Goal: Contribute content: Contribute content

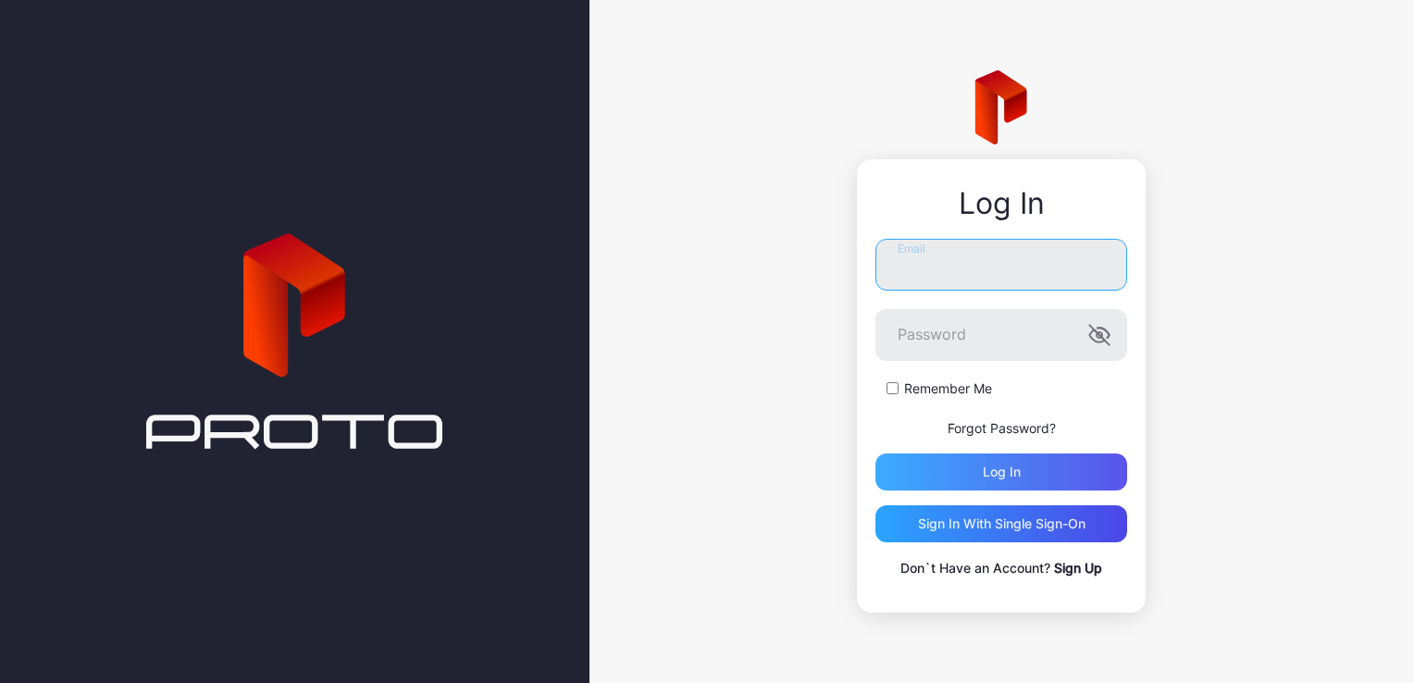
type input "**********"
click at [909, 481] on div "Log in" at bounding box center [1001, 471] width 252 height 37
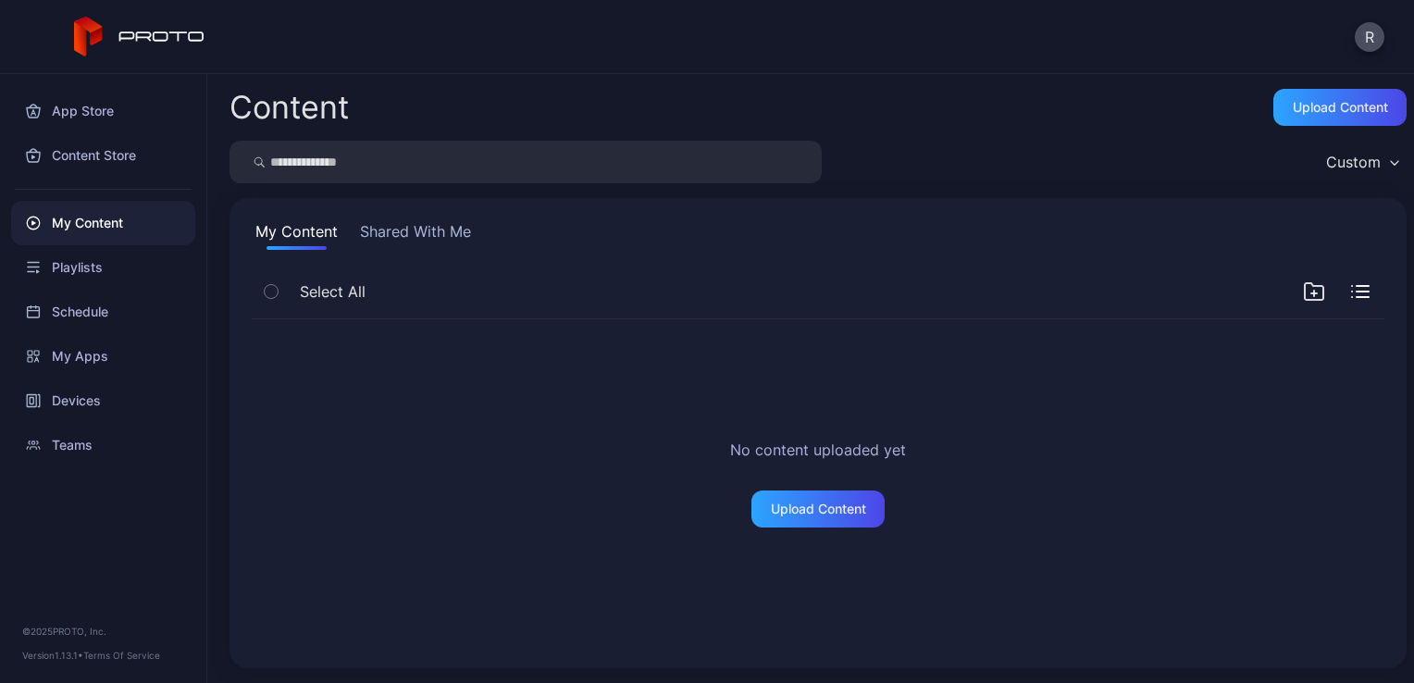
click at [102, 228] on div "My Content" at bounding box center [103, 223] width 184 height 44
click at [349, 235] on div "My Content Shared With Me" at bounding box center [818, 235] width 1133 height 30
click at [285, 233] on button "My Content" at bounding box center [297, 235] width 90 height 30
click at [471, 235] on button "Shared With Me" at bounding box center [415, 235] width 118 height 30
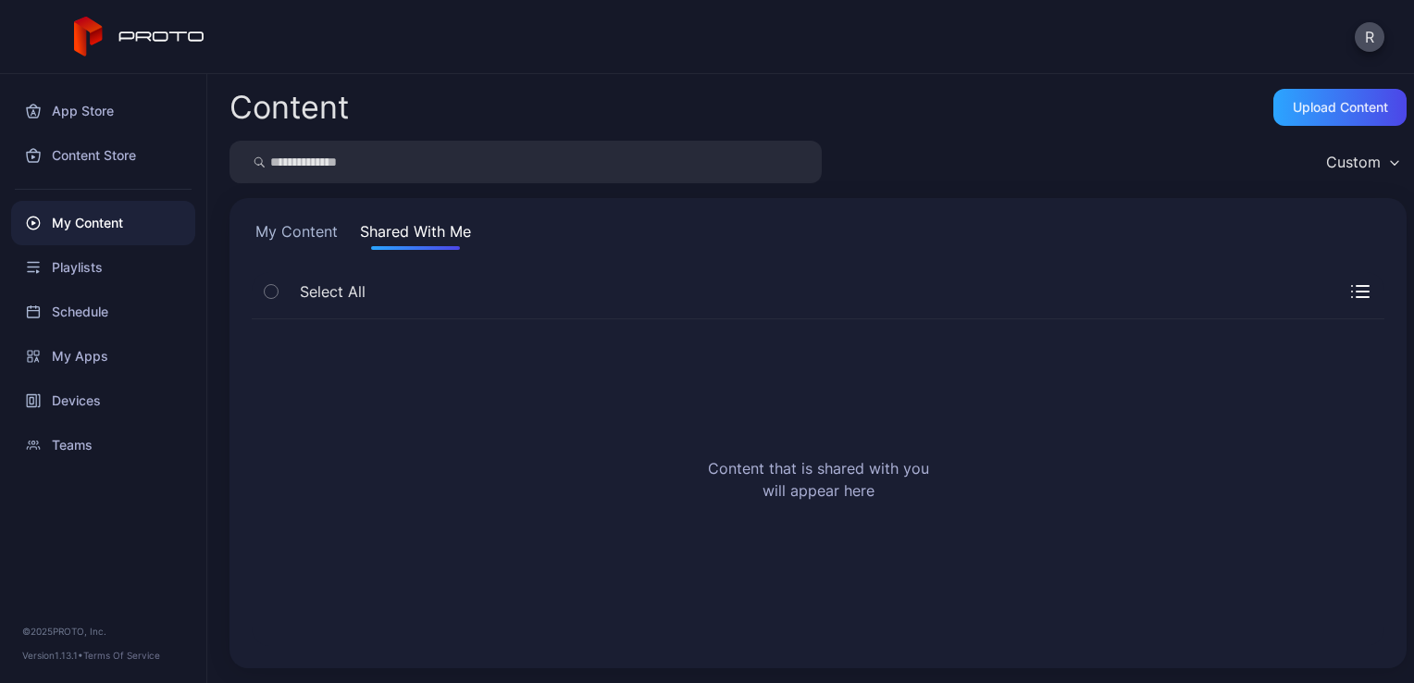
click at [309, 245] on button "My Content" at bounding box center [297, 235] width 90 height 30
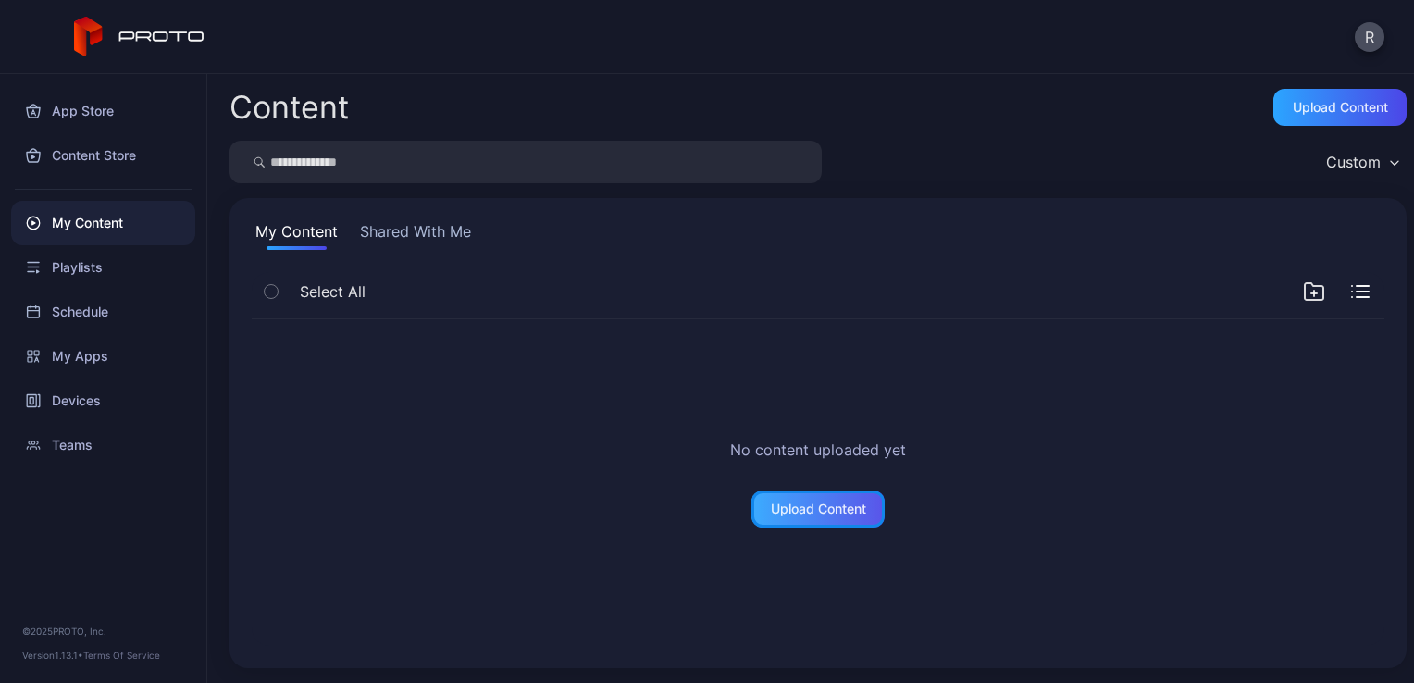
click at [785, 520] on div "Upload Content" at bounding box center [817, 508] width 133 height 37
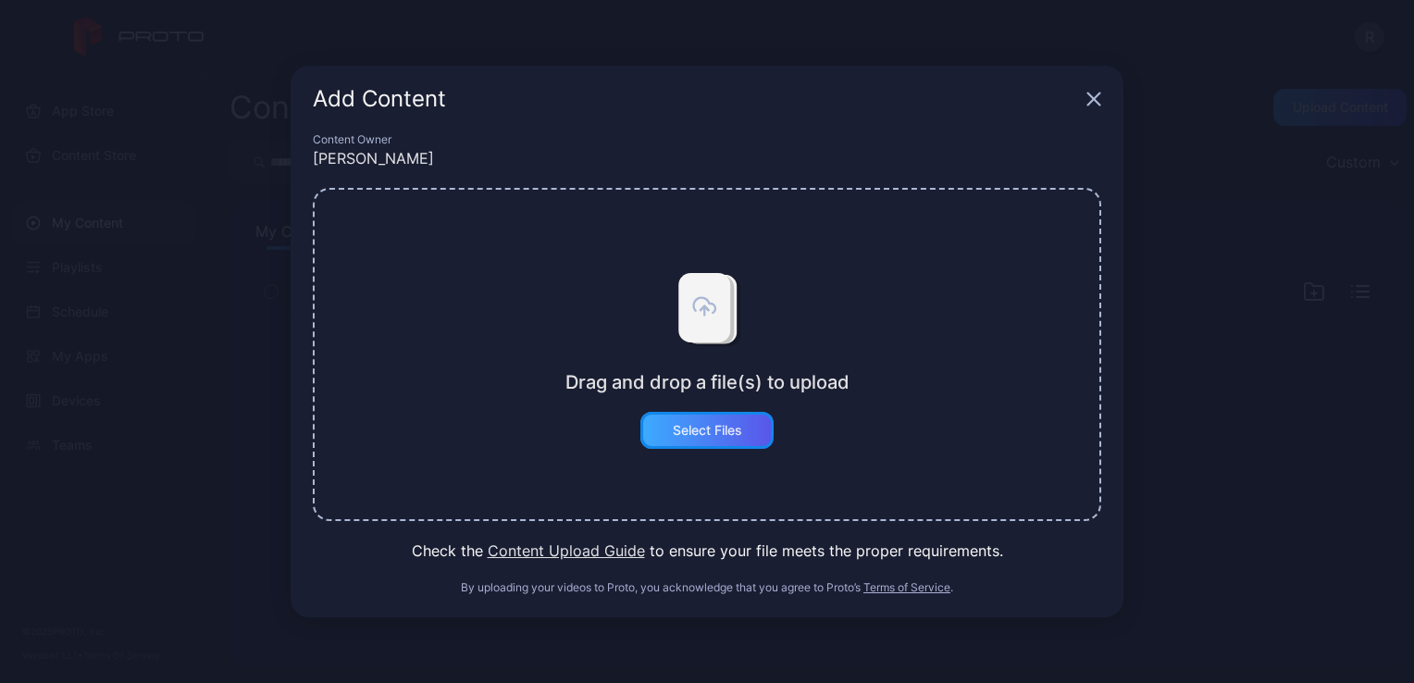
click at [685, 439] on div "Select Files" at bounding box center [706, 430] width 133 height 37
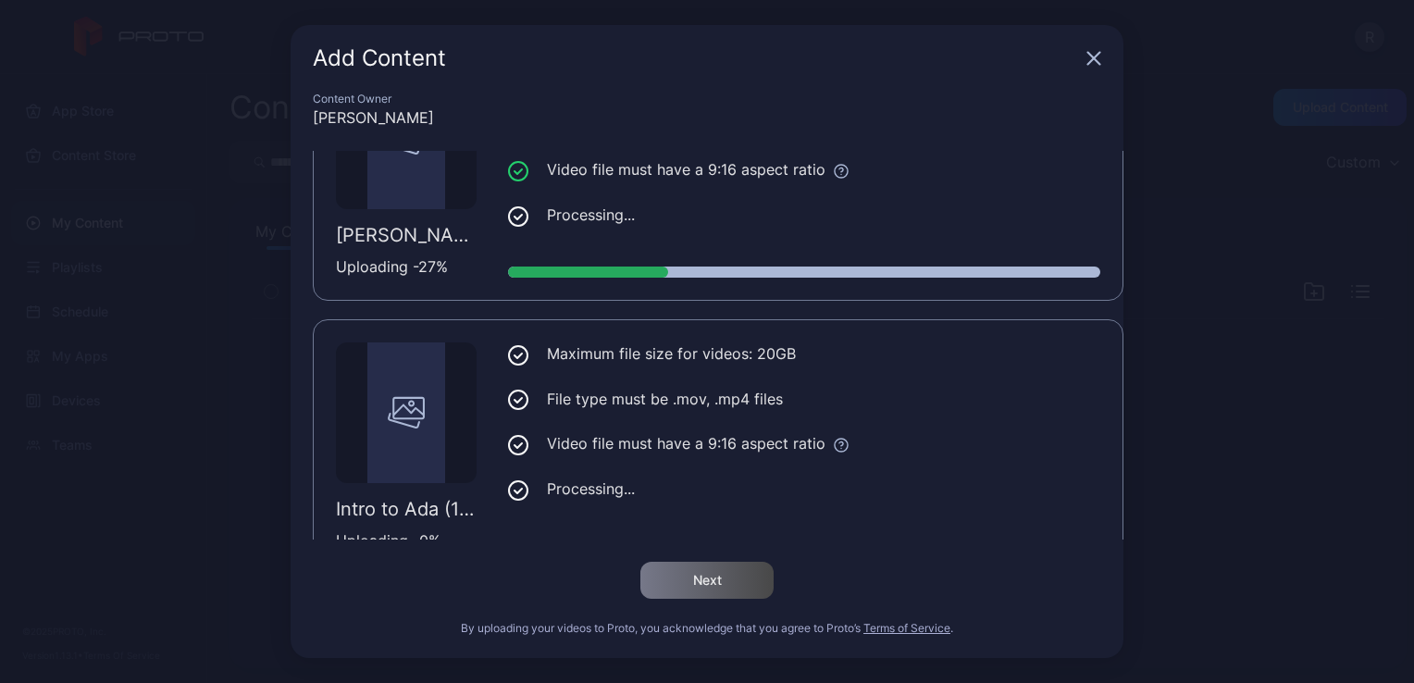
scroll to position [652, 0]
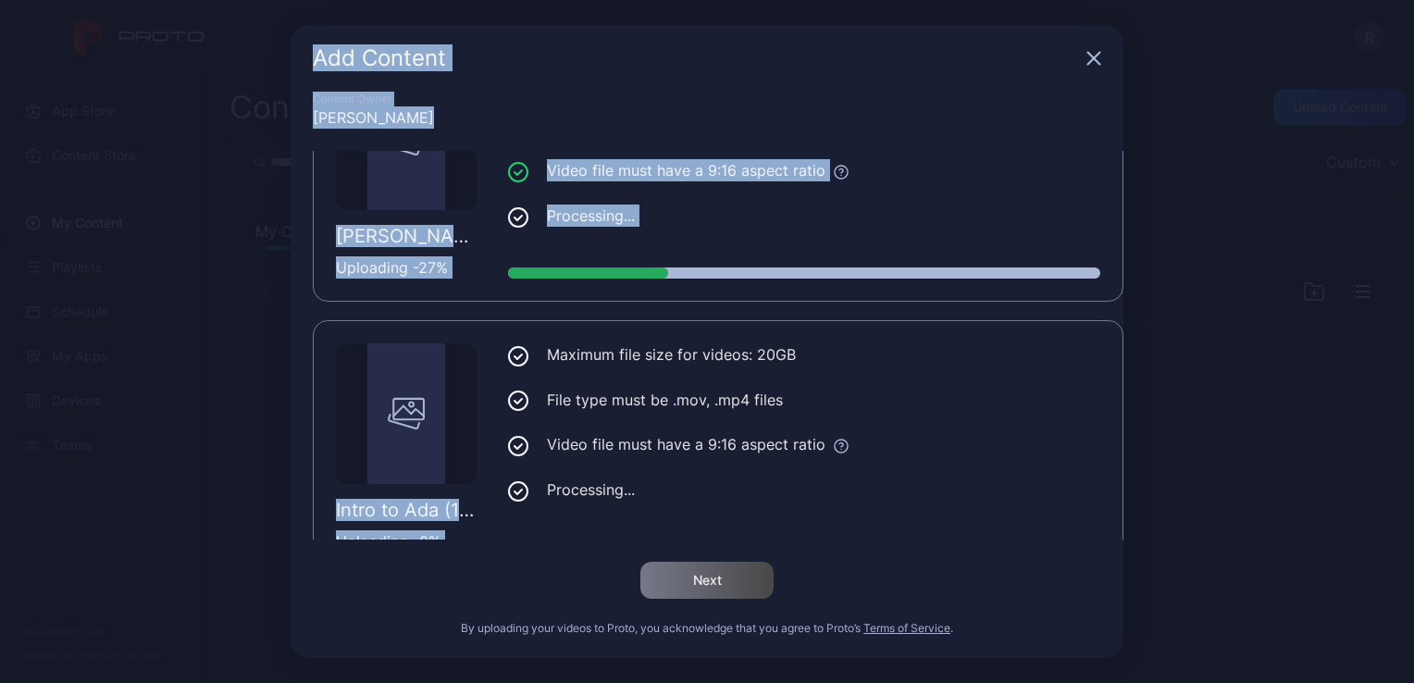
drag, startPoint x: 569, startPoint y: 319, endPoint x: 241, endPoint y: 61, distance: 417.8
click at [241, 61] on div "Add Content Content Owner [PERSON_NAME] 01:29 [PERSON_NAME]'s life and as a wom…" at bounding box center [707, 341] width 1414 height 683
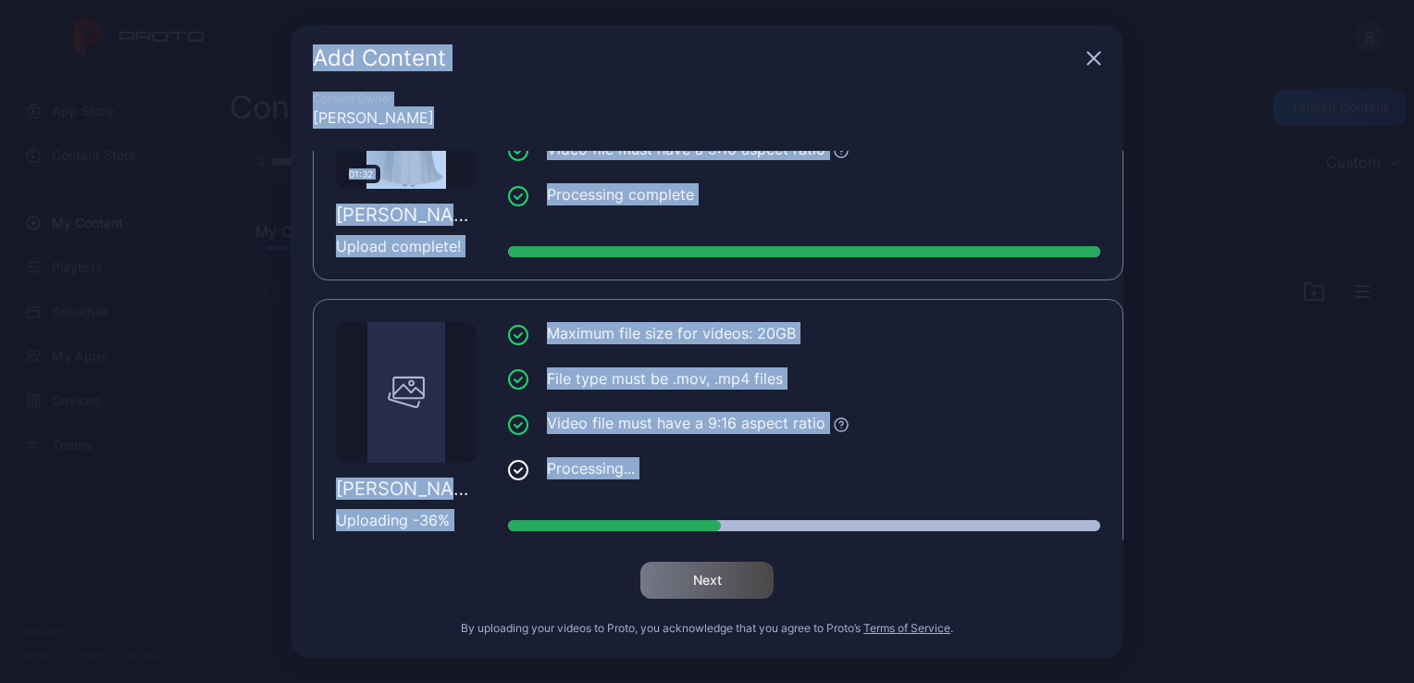
drag, startPoint x: 241, startPoint y: 61, endPoint x: 218, endPoint y: 238, distance: 178.1
click at [218, 238] on div "Add Content Content Owner [PERSON_NAME] 01:29 [PERSON_NAME]'s life and as a wom…" at bounding box center [707, 341] width 1414 height 683
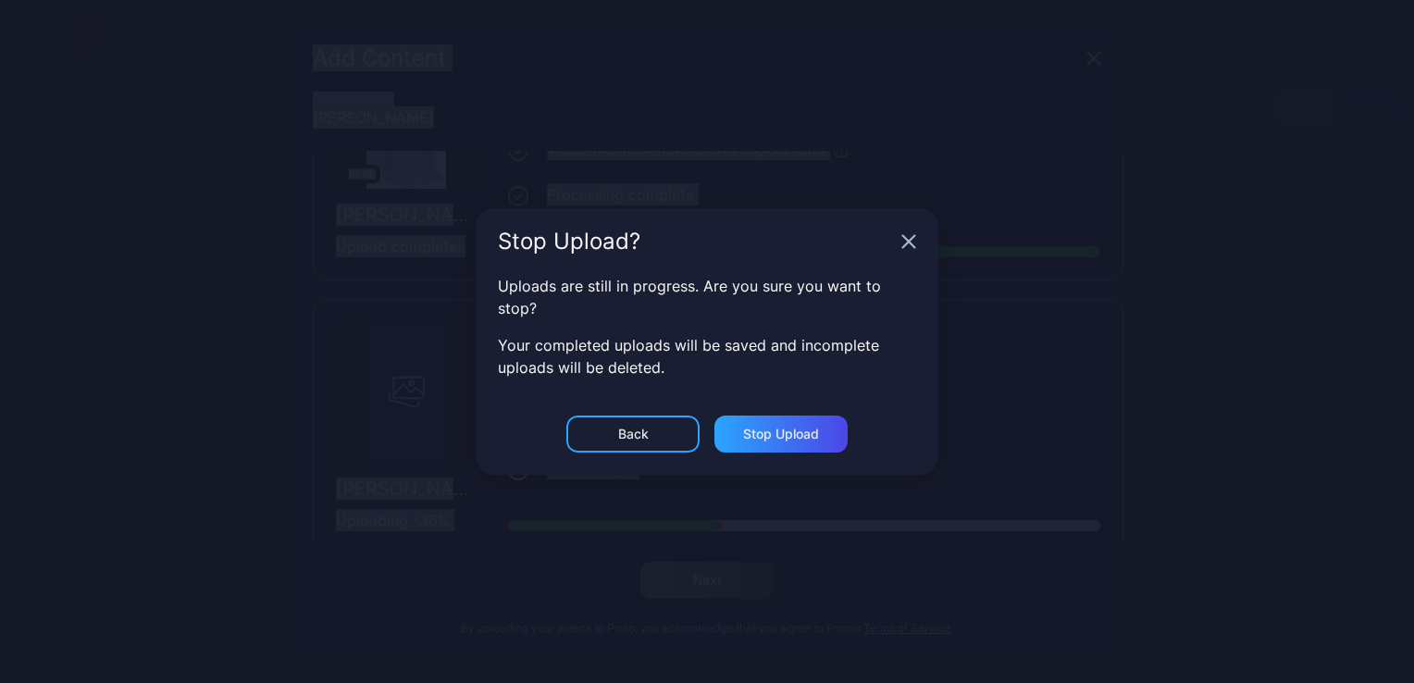
click at [907, 238] on icon "button" at bounding box center [908, 241] width 15 height 15
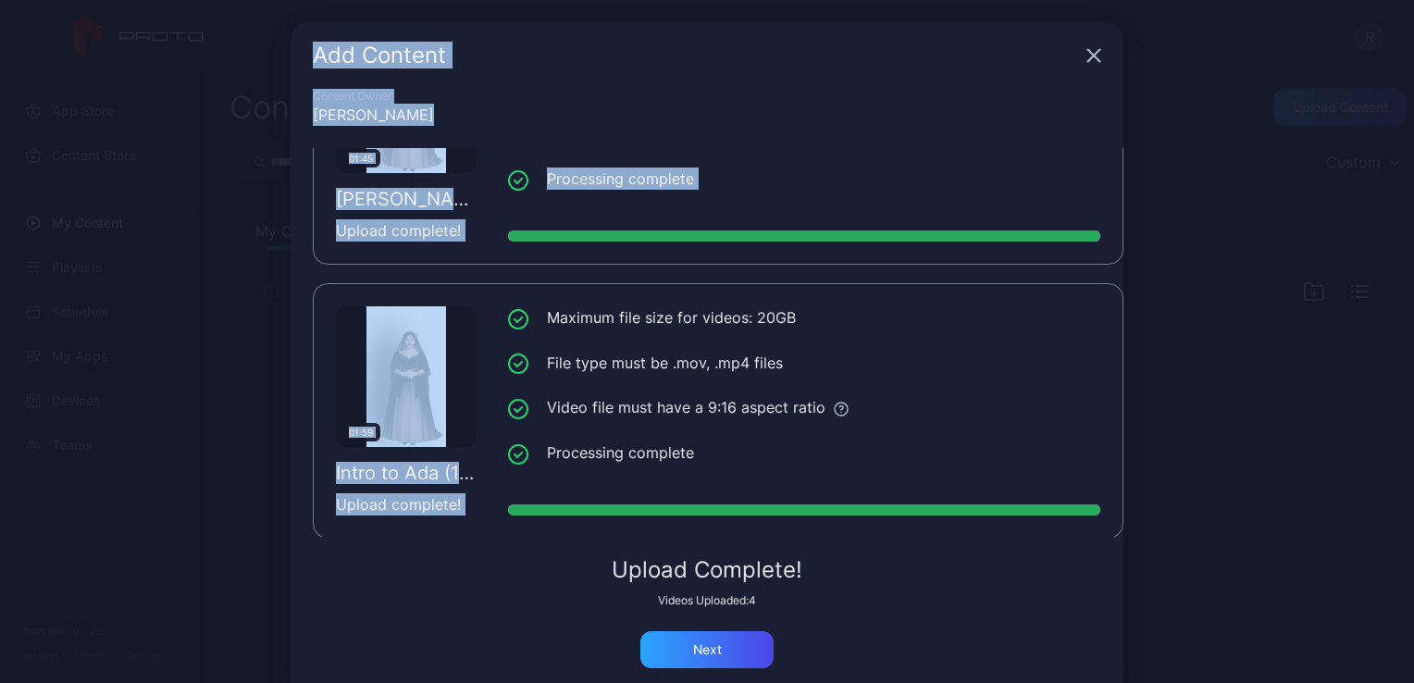
scroll to position [67, 0]
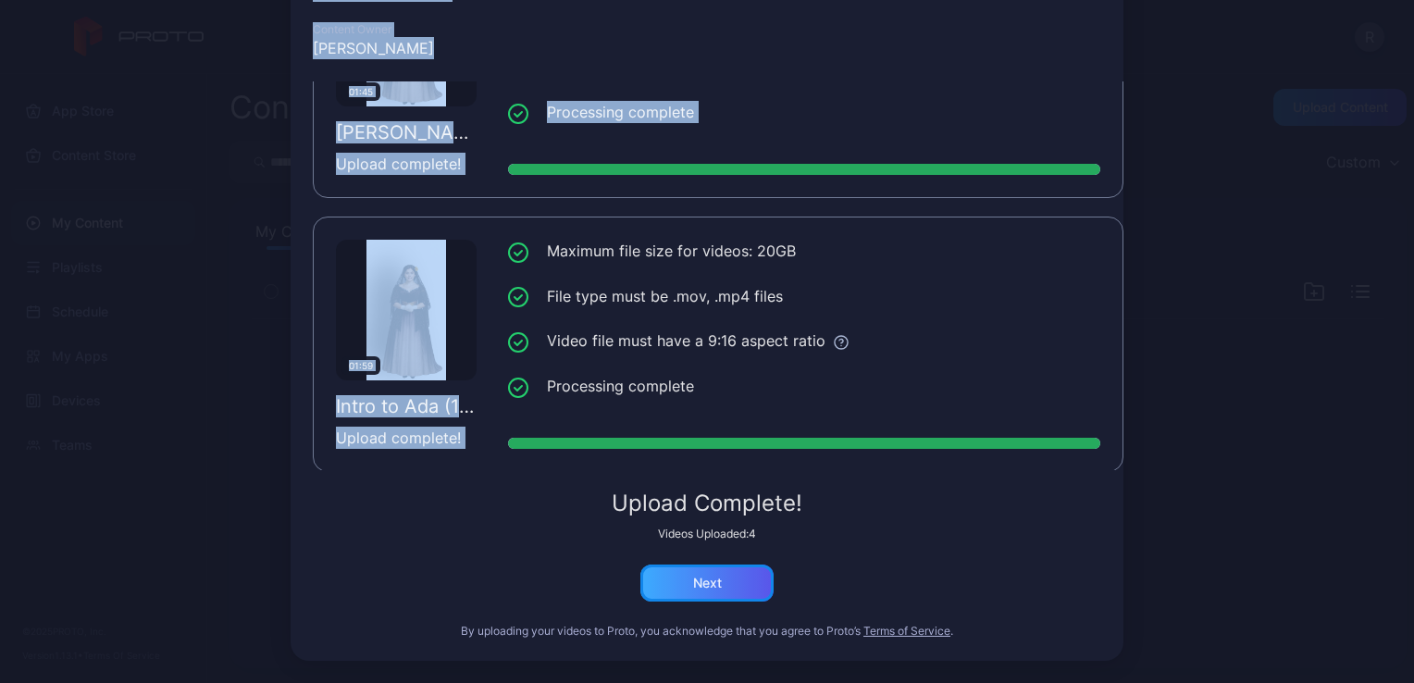
click at [693, 587] on div "Next" at bounding box center [707, 583] width 29 height 15
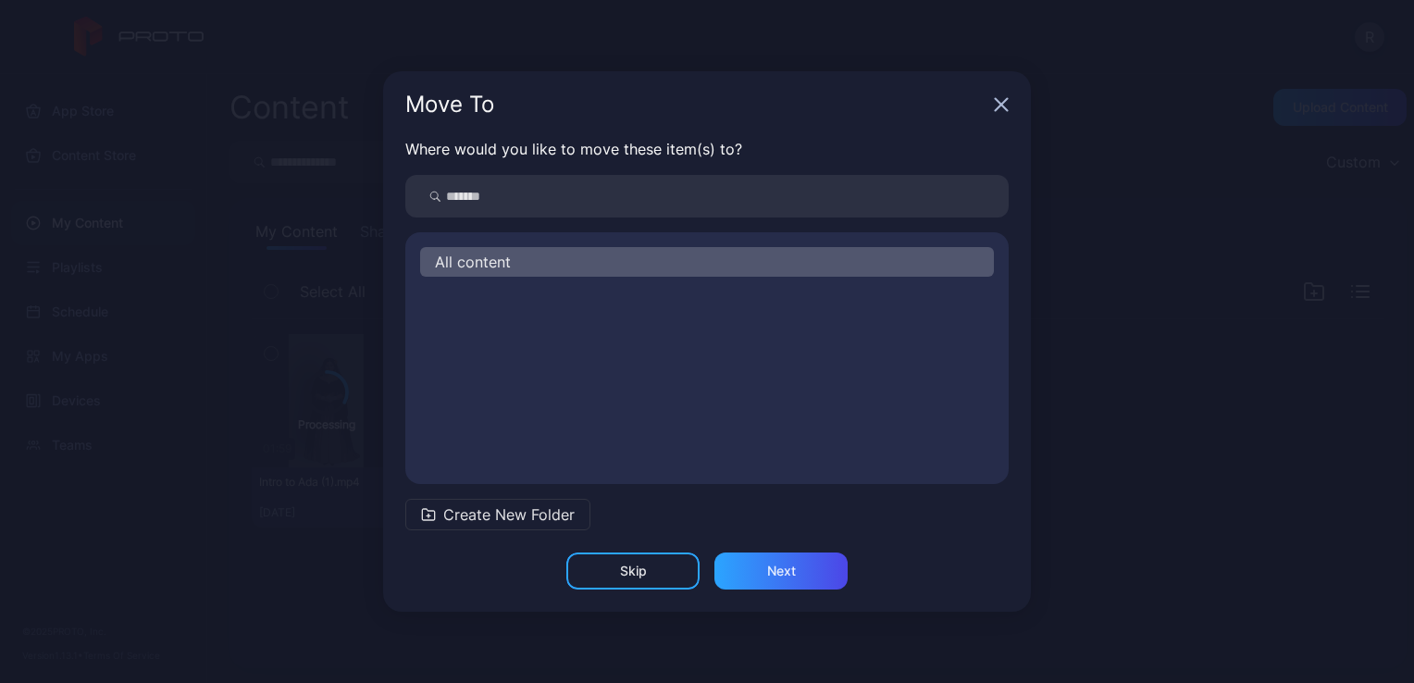
click at [531, 264] on div "All content" at bounding box center [707, 262] width 574 height 30
click at [471, 266] on span "All content" at bounding box center [473, 262] width 76 height 22
click at [817, 578] on div "Next" at bounding box center [780, 570] width 133 height 37
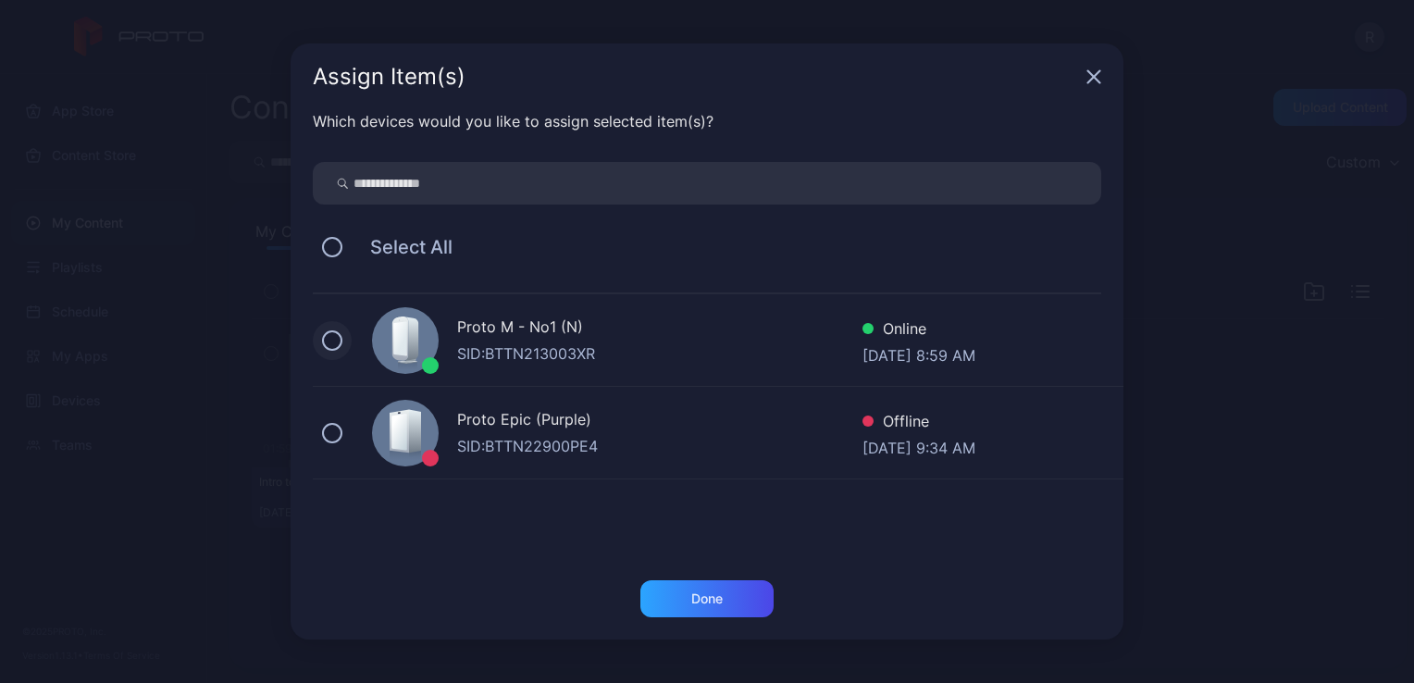
click at [325, 338] on button at bounding box center [332, 340] width 20 height 20
click at [328, 424] on button at bounding box center [332, 433] width 20 height 20
click at [715, 601] on div "Done" at bounding box center [706, 598] width 31 height 15
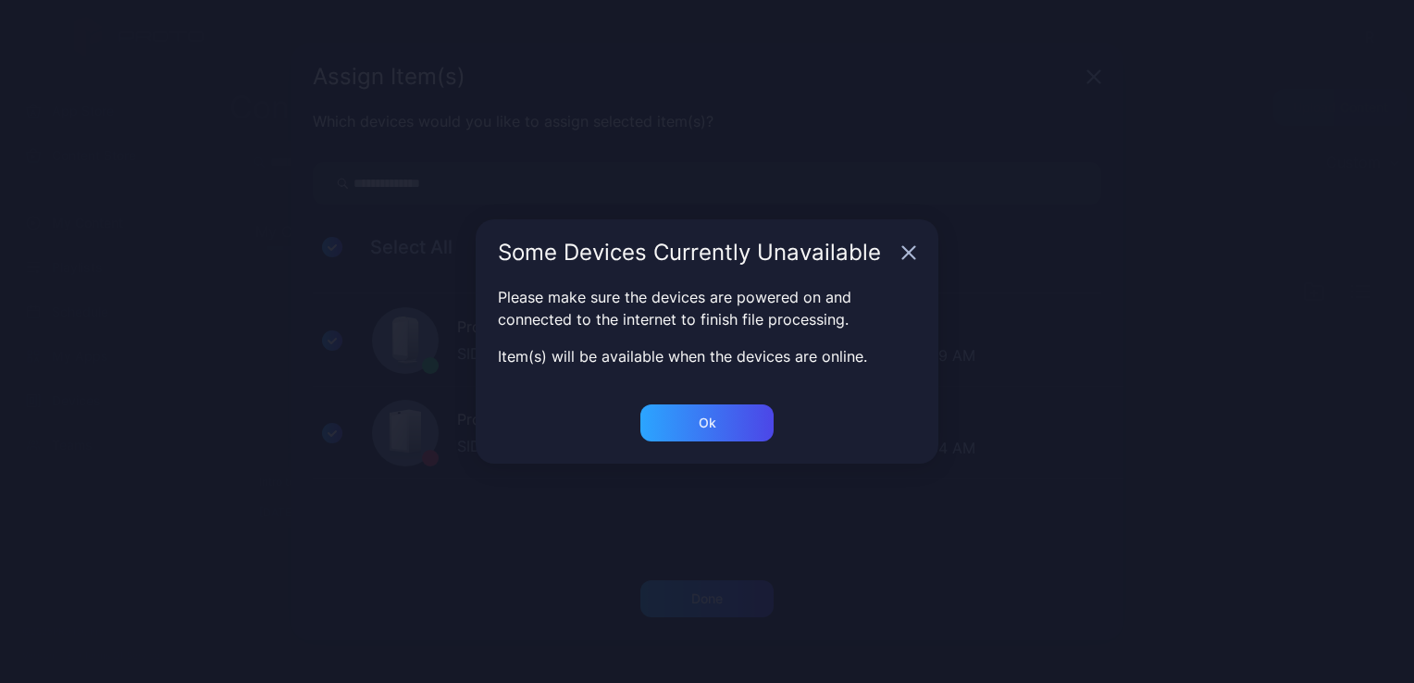
click at [907, 256] on icon "button" at bounding box center [908, 252] width 15 height 15
